Goal: Navigation & Orientation: Find specific page/section

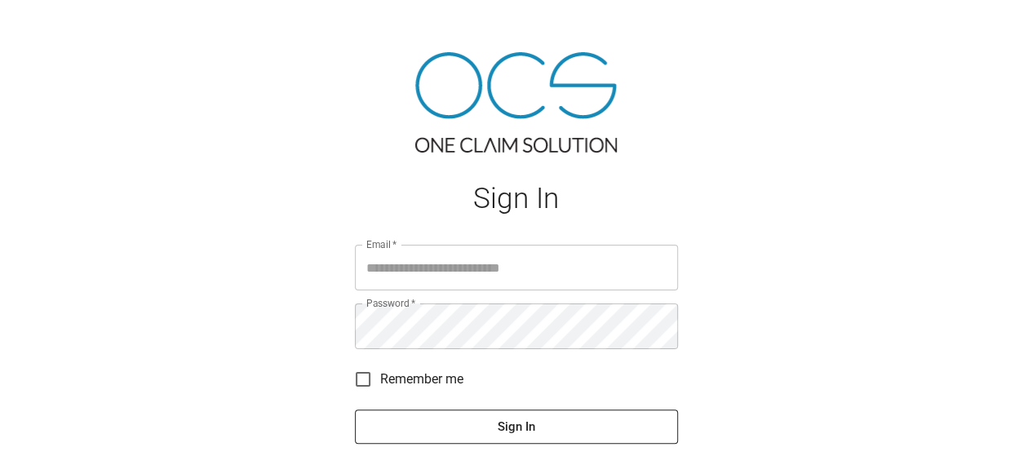
type input "**********"
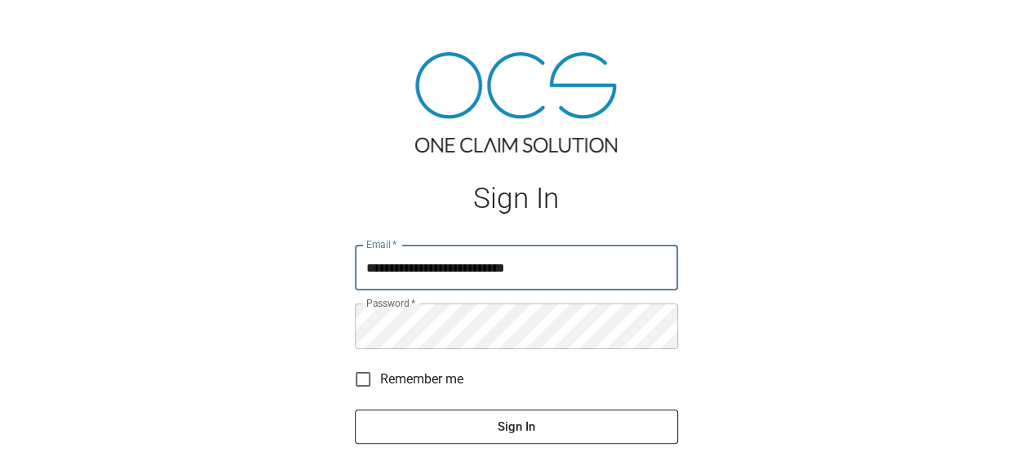
click at [355, 409] on button "Sign In" at bounding box center [516, 426] width 323 height 34
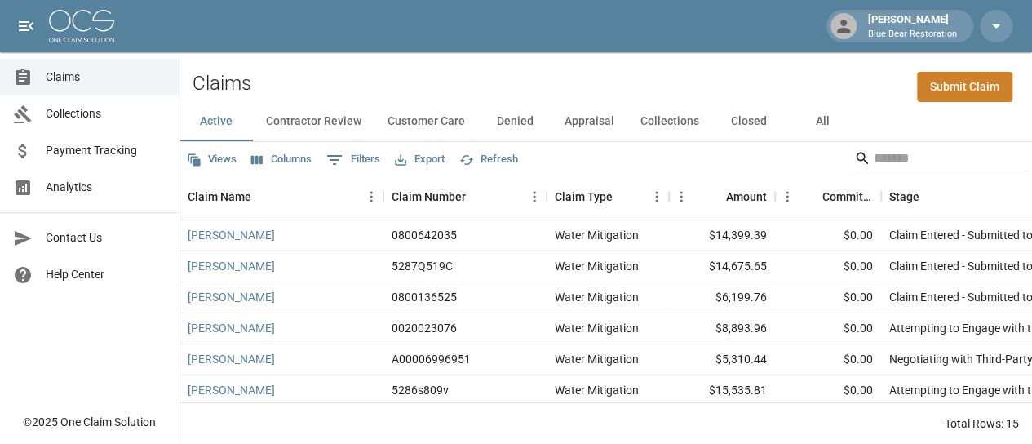
click at [89, 153] on span "Payment Tracking" at bounding box center [106, 150] width 120 height 17
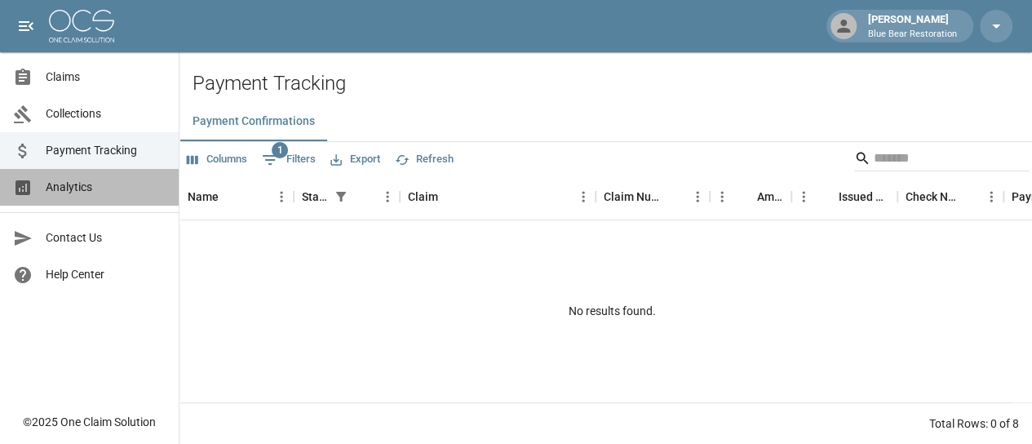
click at [83, 191] on span "Analytics" at bounding box center [106, 187] width 120 height 17
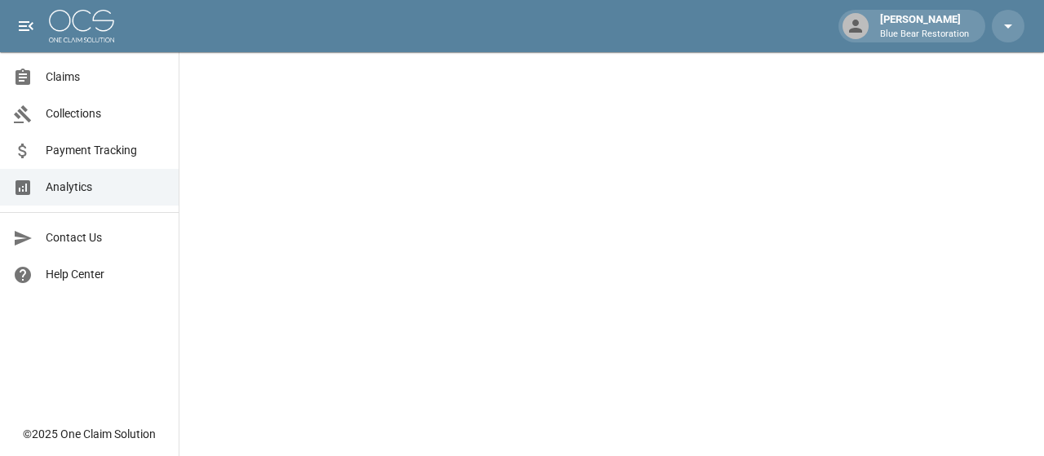
click at [77, 113] on span "Collections" at bounding box center [106, 113] width 120 height 17
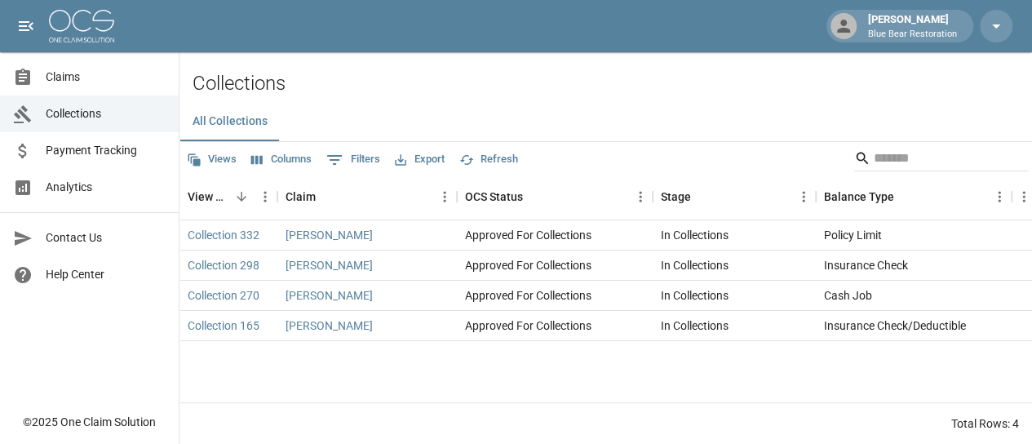
click at [58, 74] on span "Claims" at bounding box center [106, 77] width 120 height 17
